Goal: Obtain resource: Download file/media

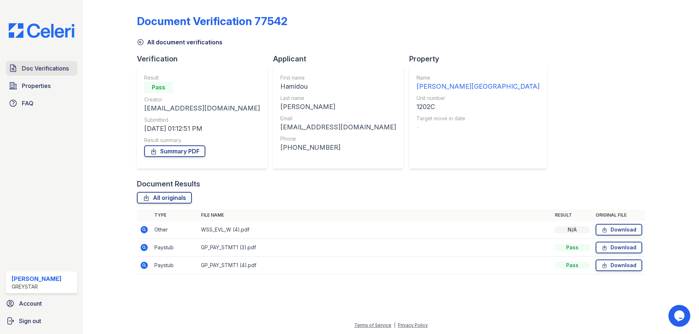
click at [35, 65] on span "Doc Verifications" at bounding box center [45, 68] width 47 height 9
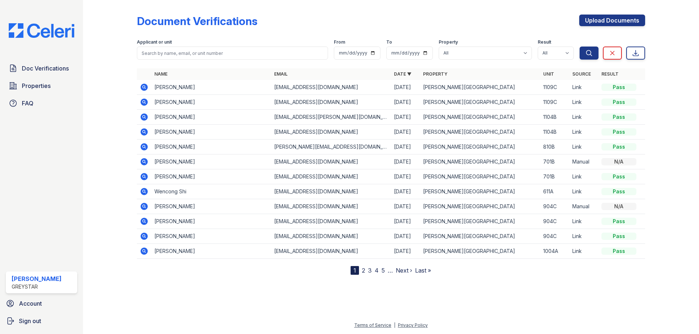
click at [143, 104] on icon at bounding box center [143, 102] width 7 height 7
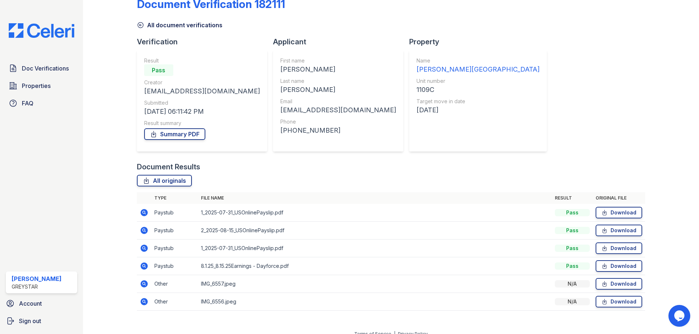
scroll to position [26, 0]
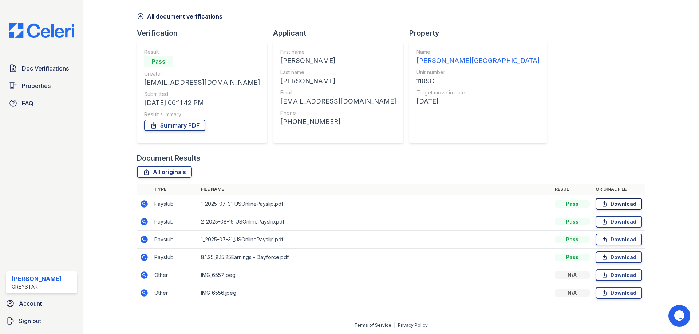
click at [613, 204] on link "Download" at bounding box center [618, 204] width 47 height 12
click at [612, 221] on link "Download" at bounding box center [618, 222] width 47 height 12
click at [179, 126] on link "Summary PDF" at bounding box center [174, 126] width 61 height 12
click at [82, 160] on div "Doc Verifications Properties FAQ Yessenia Agudelo Greystar Account Sign out" at bounding box center [41, 167] width 83 height 334
click at [142, 276] on icon at bounding box center [144, 275] width 9 height 9
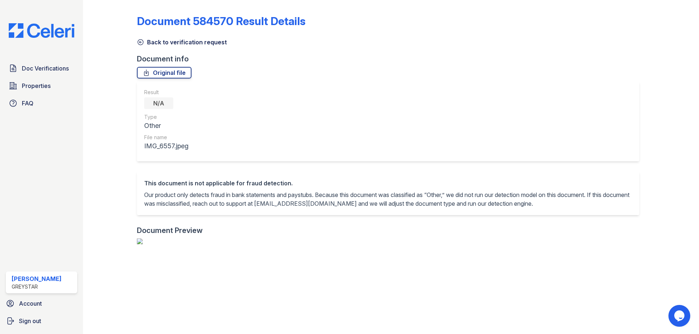
scroll to position [437, 0]
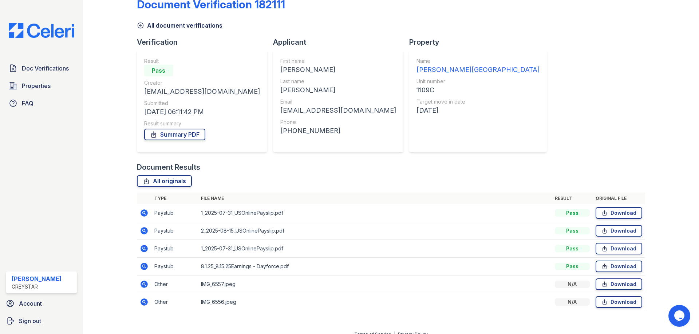
scroll to position [26, 0]
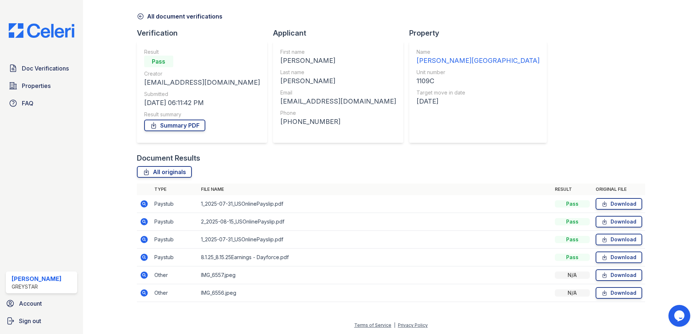
click at [146, 294] on icon at bounding box center [144, 293] width 9 height 9
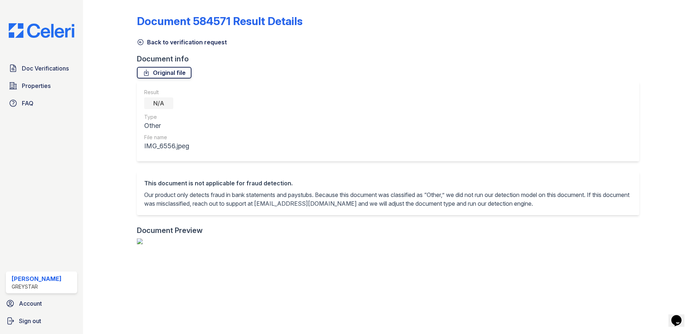
click at [160, 67] on link "Original file" at bounding box center [164, 73] width 55 height 12
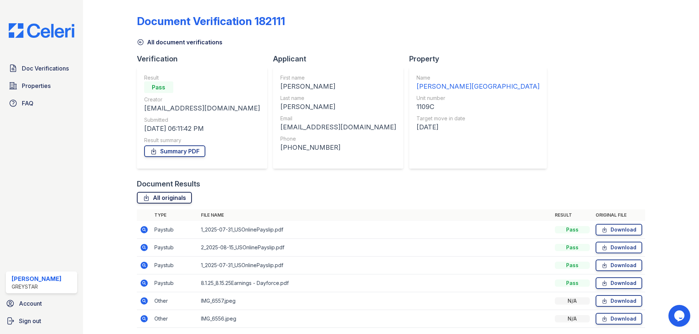
click at [162, 197] on link "All originals" at bounding box center [164, 198] width 55 height 12
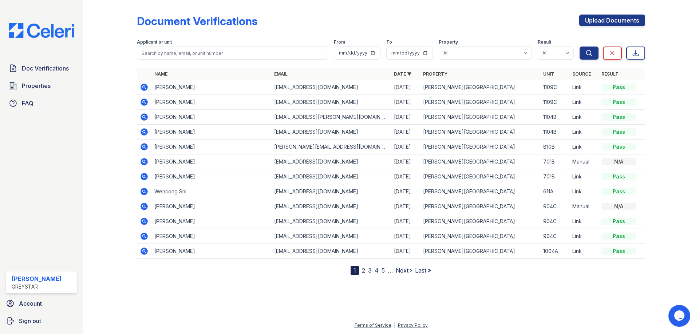
click at [150, 104] on td at bounding box center [144, 102] width 15 height 15
click at [145, 103] on icon at bounding box center [144, 102] width 9 height 9
click at [147, 87] on icon at bounding box center [143, 87] width 7 height 7
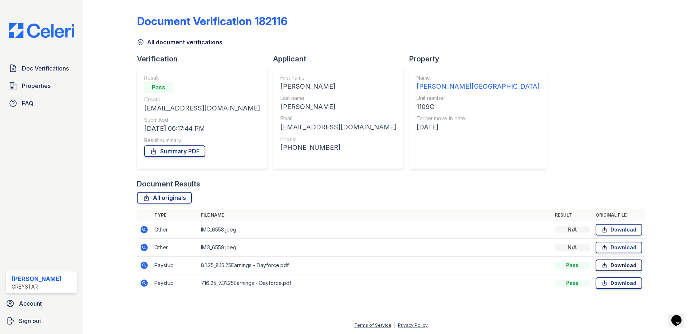
click at [615, 269] on link "Download" at bounding box center [618, 266] width 47 height 12
click at [614, 285] on link "Download" at bounding box center [618, 284] width 47 height 12
click at [145, 266] on icon at bounding box center [144, 265] width 9 height 9
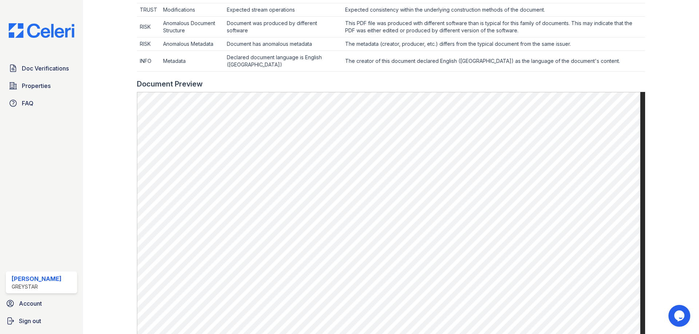
scroll to position [291, 0]
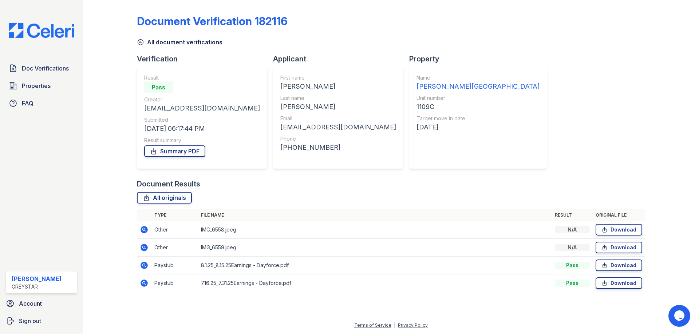
click at [144, 247] on icon at bounding box center [144, 247] width 2 height 2
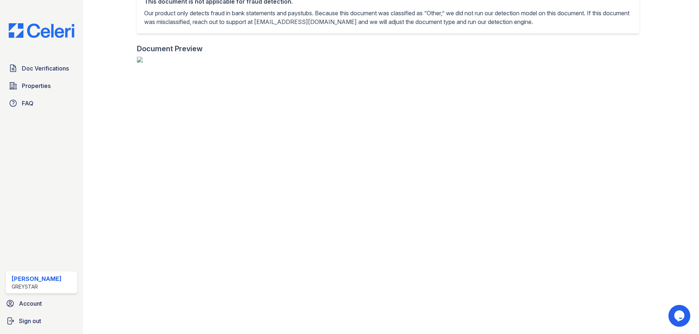
scroll to position [582, 0]
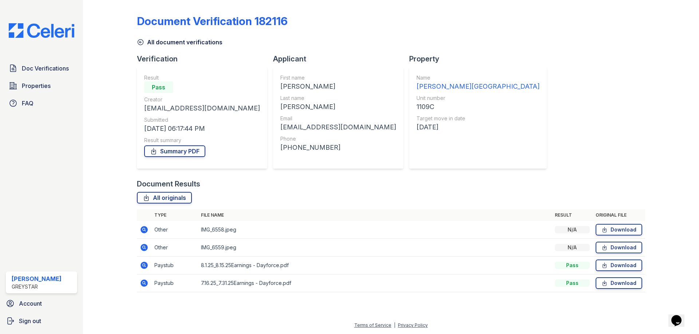
click at [143, 227] on icon at bounding box center [143, 229] width 7 height 7
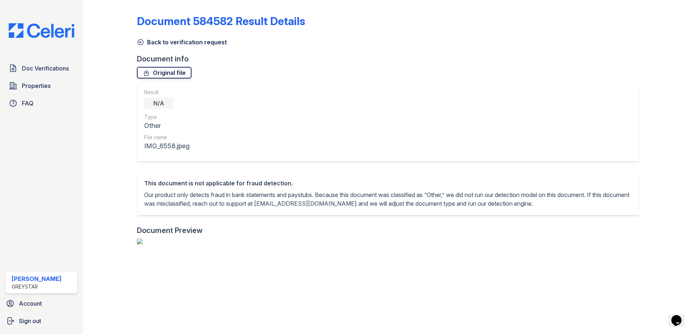
click at [155, 76] on link "Original file" at bounding box center [164, 73] width 55 height 12
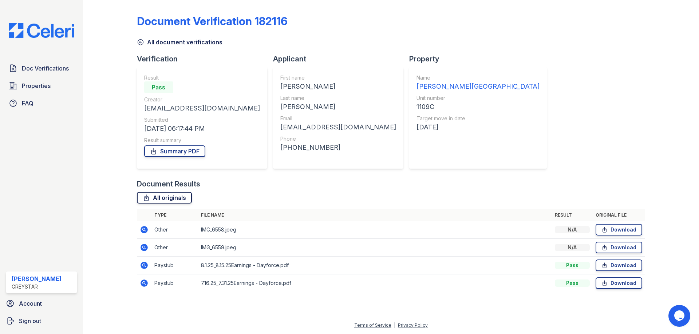
click at [168, 199] on link "All originals" at bounding box center [164, 198] width 55 height 12
click at [178, 151] on link "Summary PDF" at bounding box center [174, 152] width 61 height 12
